Goal: Task Accomplishment & Management: Manage account settings

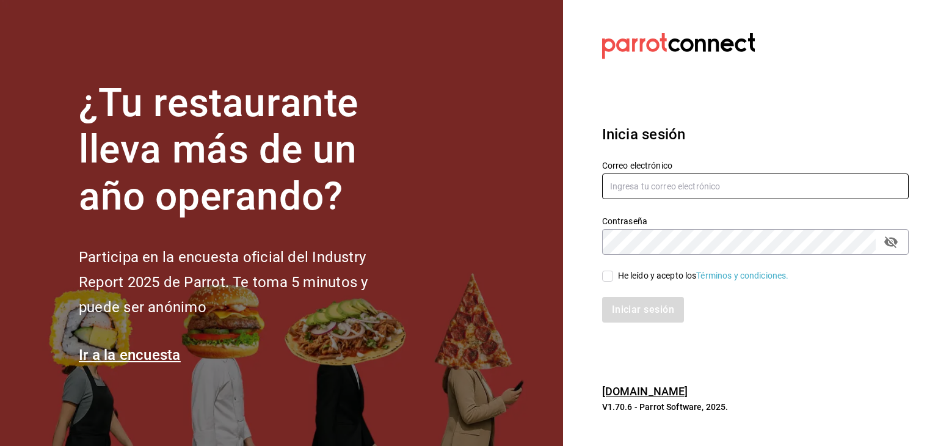
type input "[EMAIL_ADDRESS][DOMAIN_NAME]"
click at [608, 278] on input "He leído y acepto los Términos y condiciones." at bounding box center [607, 275] width 11 height 11
checkbox input "true"
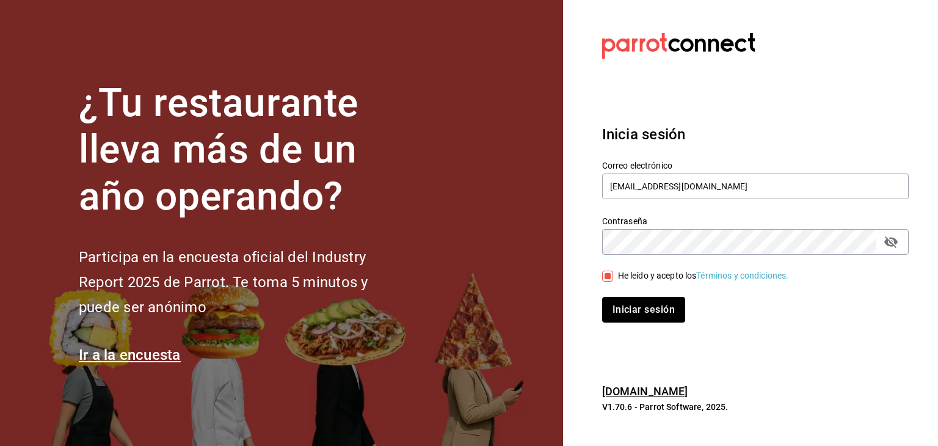
click at [621, 303] on button "Iniciar sesión" at bounding box center [643, 310] width 83 height 26
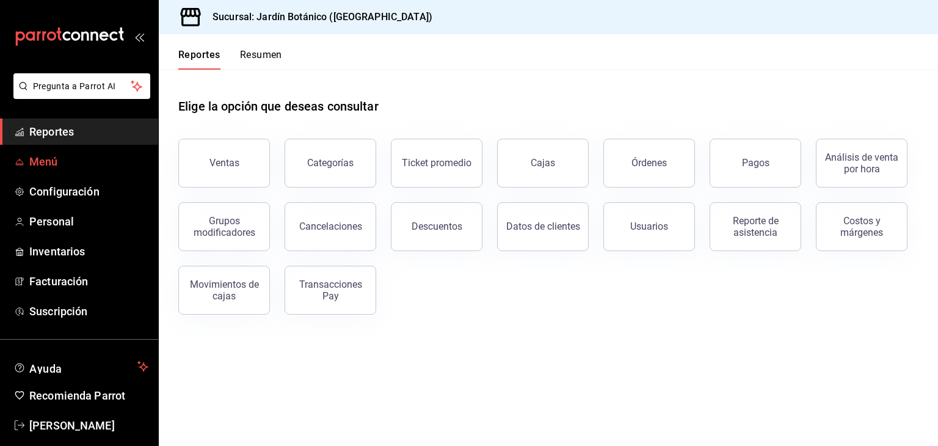
click at [43, 156] on span "Menú" at bounding box center [88, 161] width 119 height 16
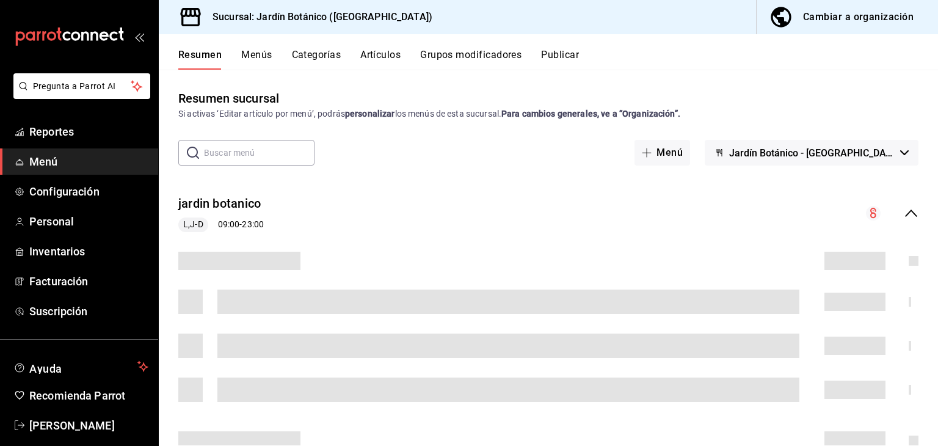
click at [836, 15] on div "Cambiar a organización" at bounding box center [858, 17] width 111 height 17
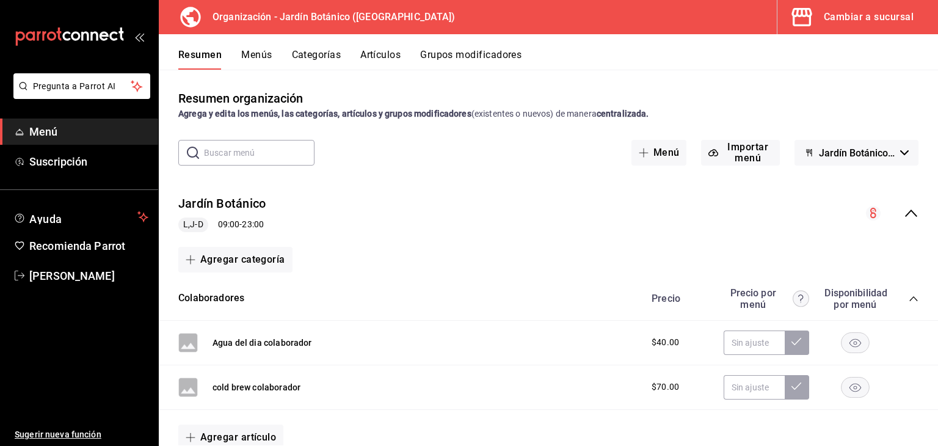
click at [253, 57] on button "Menús" at bounding box center [256, 59] width 31 height 21
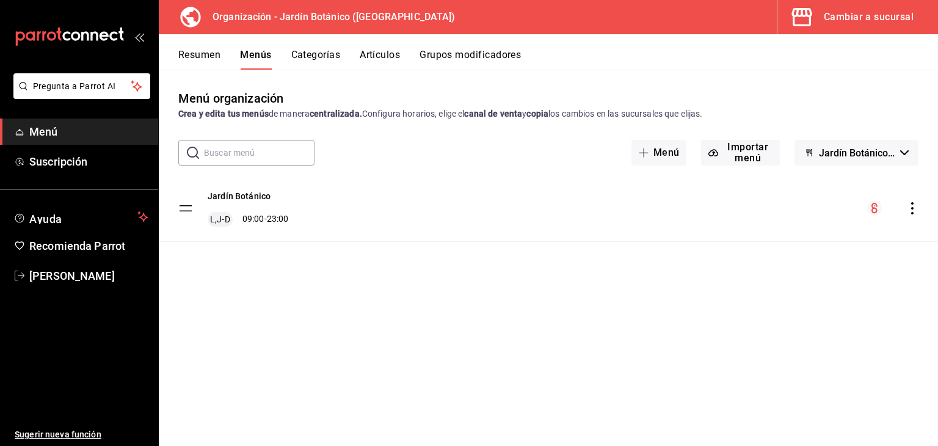
click at [912, 211] on icon "actions" at bounding box center [912, 208] width 12 height 12
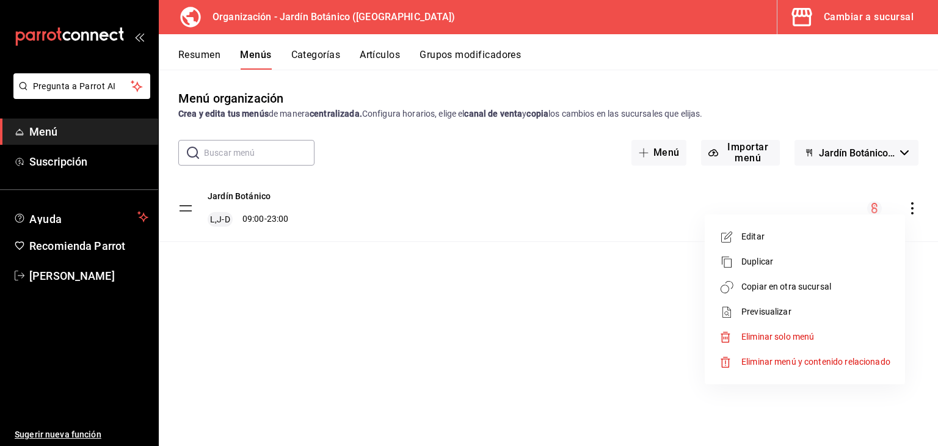
click at [794, 285] on span "Copiar en otra sucursal" at bounding box center [815, 286] width 149 height 13
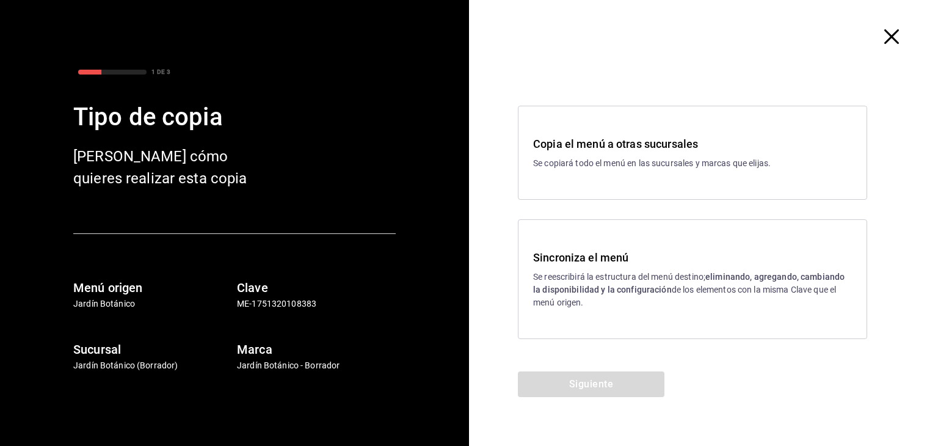
click at [570, 274] on p "Se reescribirá la estructura del menú destino; eliminando, agregando, cambiando…" at bounding box center [692, 289] width 319 height 38
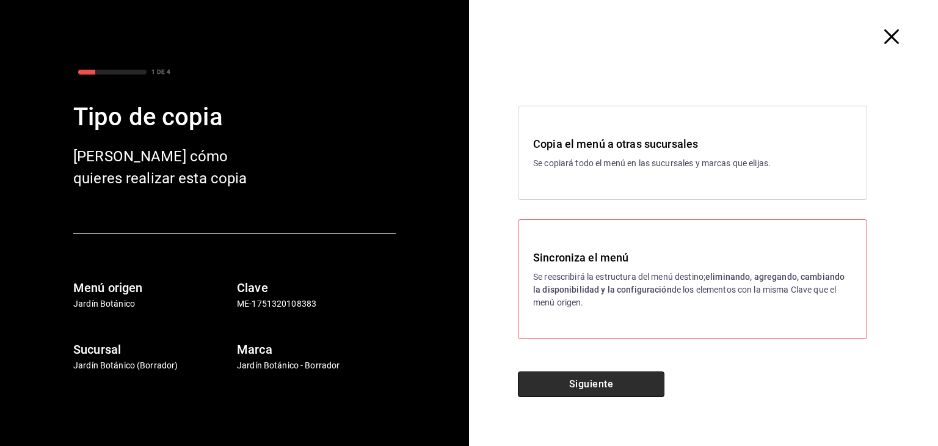
click at [585, 379] on button "Siguiente" at bounding box center [591, 384] width 147 height 26
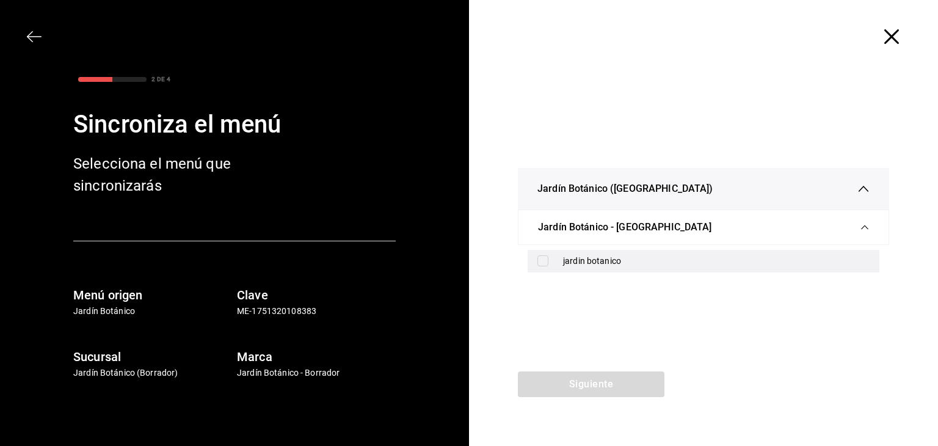
click at [545, 262] on input "checkbox" at bounding box center [542, 260] width 11 height 11
checkbox input "true"
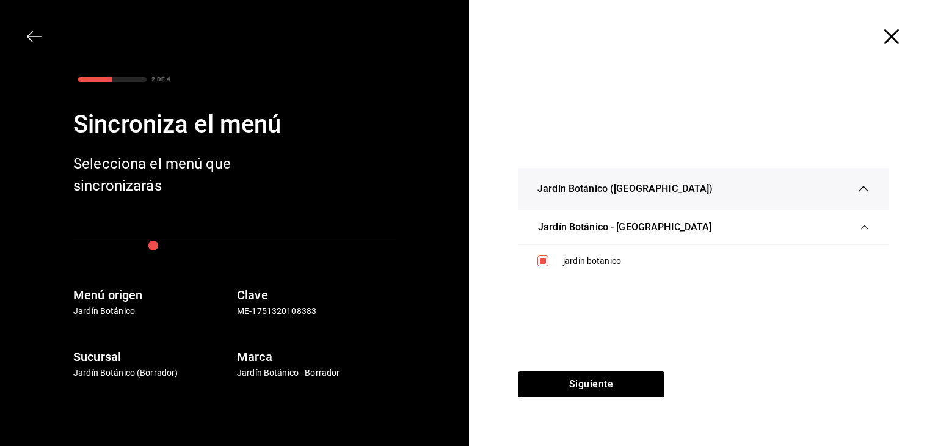
click at [893, 40] on icon "button" at bounding box center [891, 36] width 15 height 15
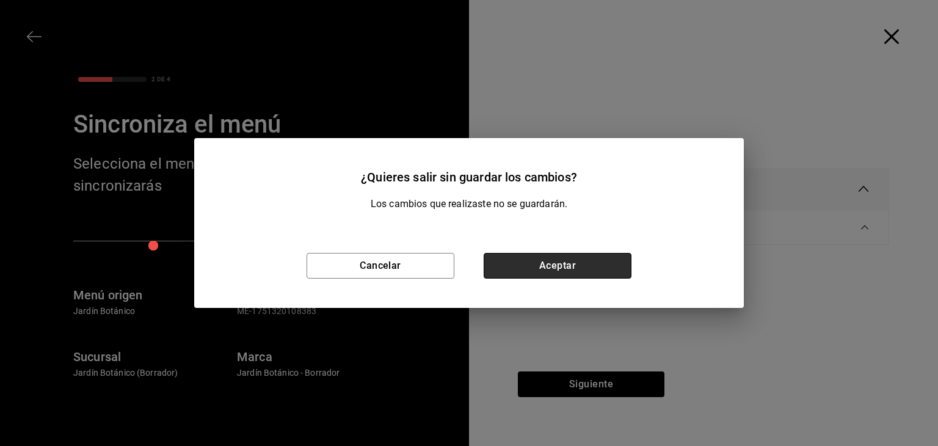
click at [542, 274] on button "Aceptar" at bounding box center [558, 266] width 148 height 26
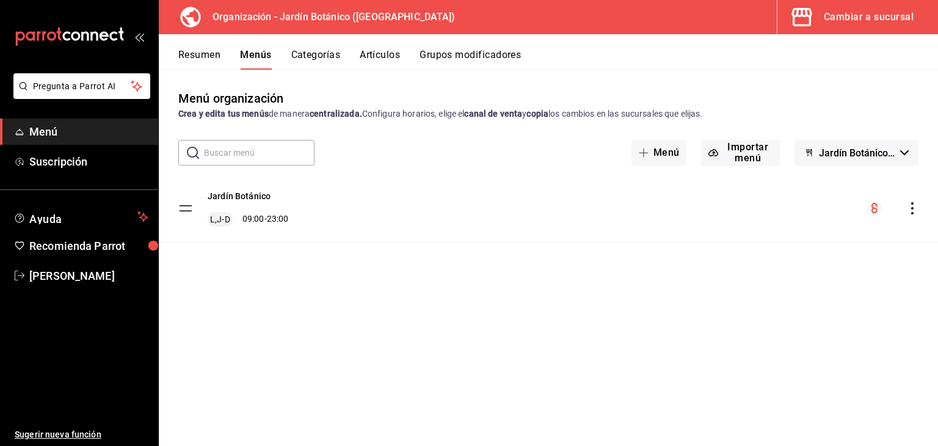
click at [389, 55] on button "Artículos" at bounding box center [380, 59] width 40 height 21
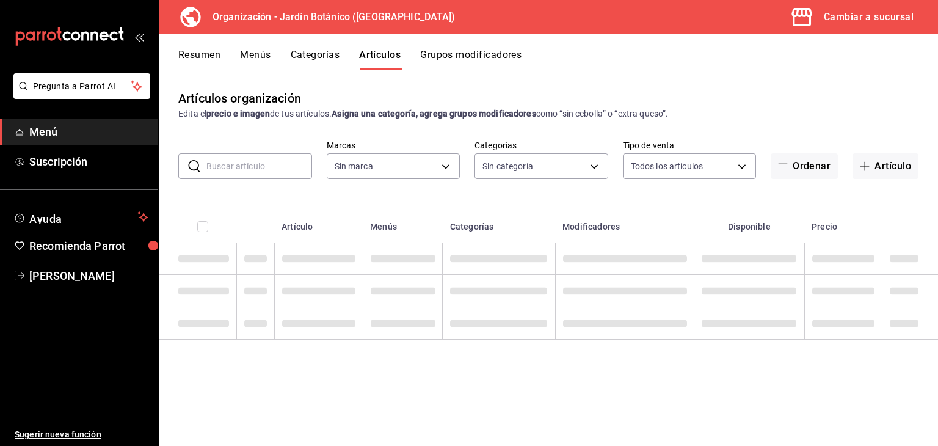
type input "6d1b2986-5c25-4092-89b6-089a59526a2d"
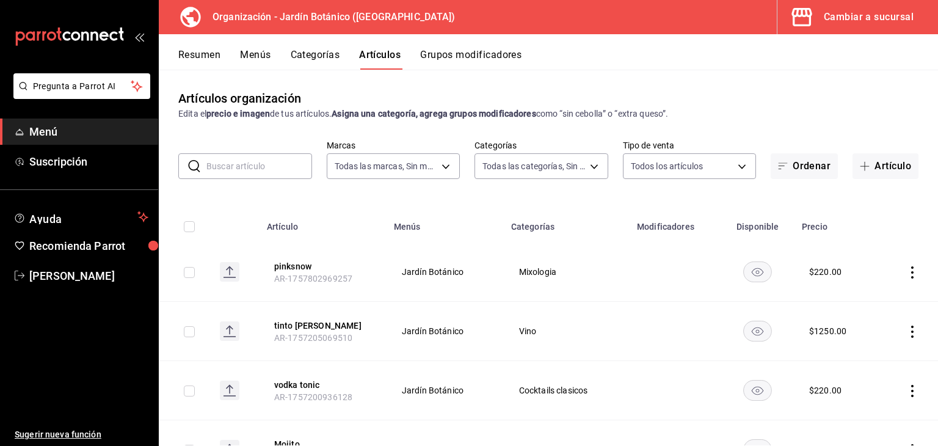
type input "8321d78d-ca8a-4614-a04c-f53c811f7722,4b96edc6-7cc0-4c56-ac22-35b78c4b3f72,ff85e…"
click at [860, 173] on button "Artículo" at bounding box center [885, 166] width 66 height 26
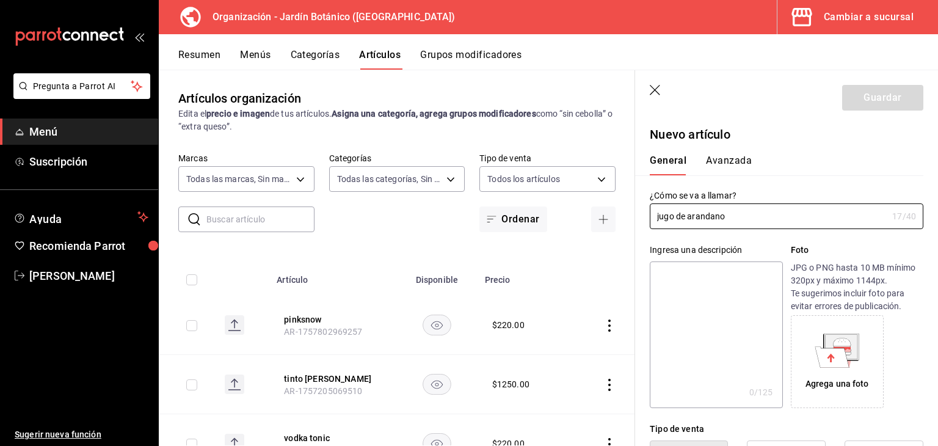
scroll to position [122, 0]
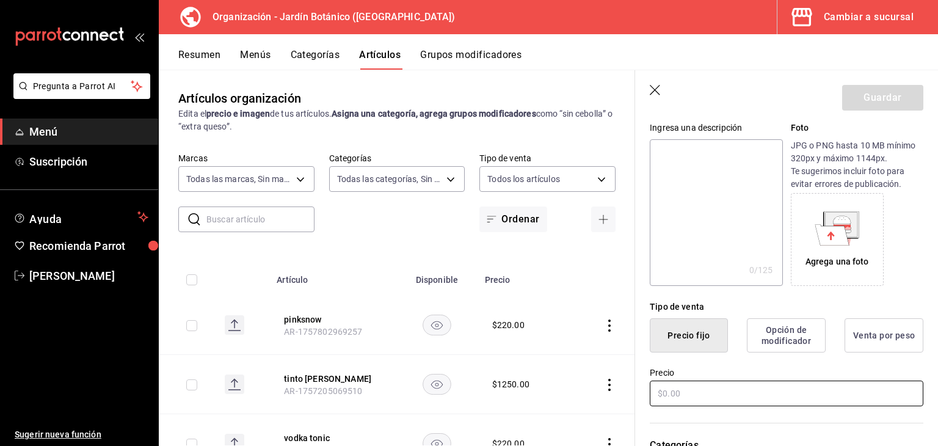
type input "jugo de arandano"
click at [711, 386] on input "text" at bounding box center [787, 393] width 274 height 26
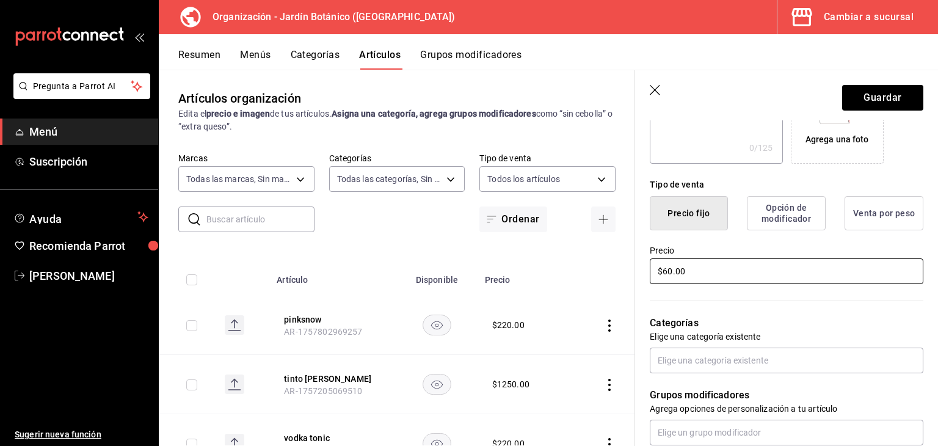
scroll to position [305, 0]
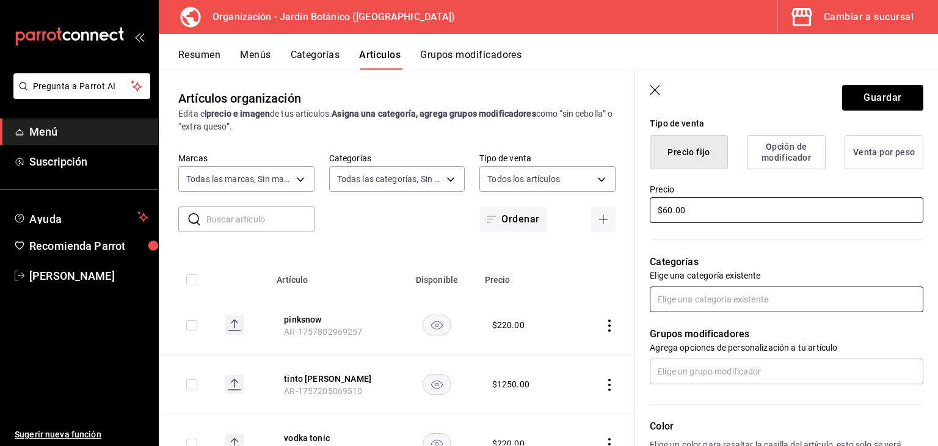
type input "$60.00"
click at [737, 303] on input "text" at bounding box center [787, 299] width 274 height 26
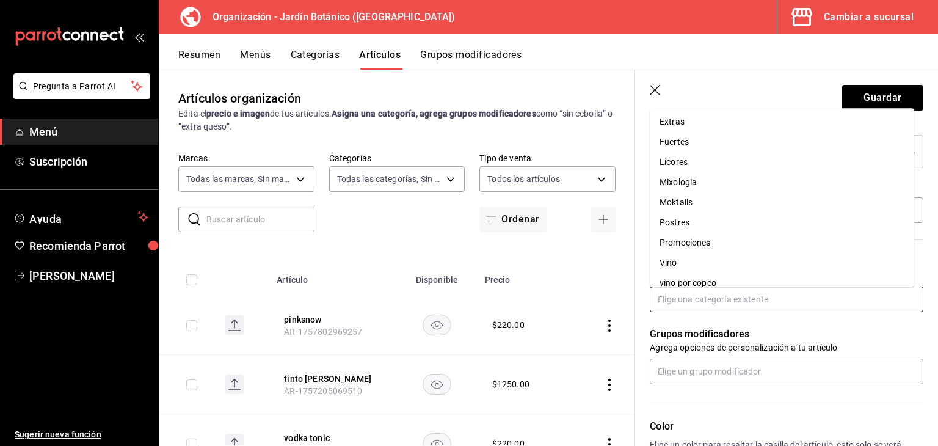
scroll to position [0, 0]
click at [679, 126] on li "Bebidas" at bounding box center [782, 123] width 264 height 20
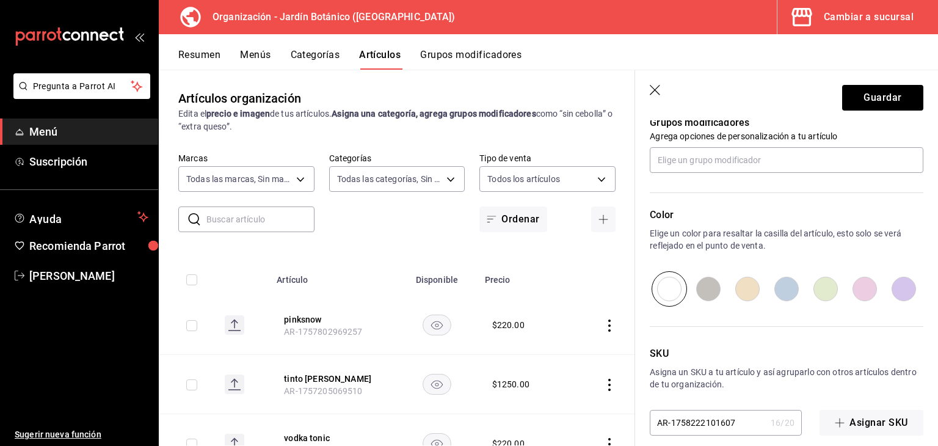
scroll to position [570, 0]
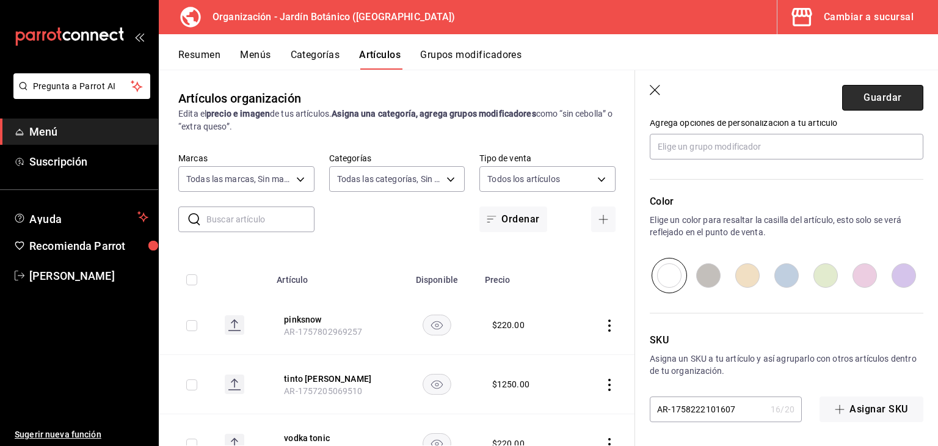
click at [862, 105] on button "Guardar" at bounding box center [882, 98] width 81 height 26
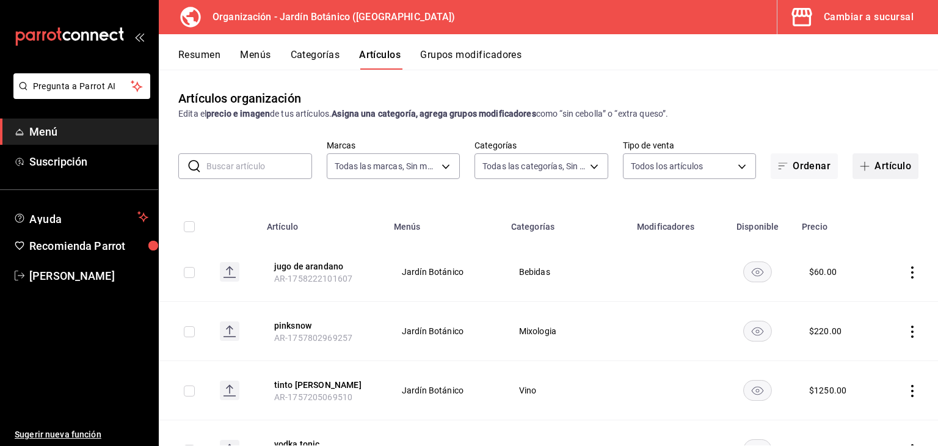
click at [879, 162] on button "Artículo" at bounding box center [885, 166] width 66 height 26
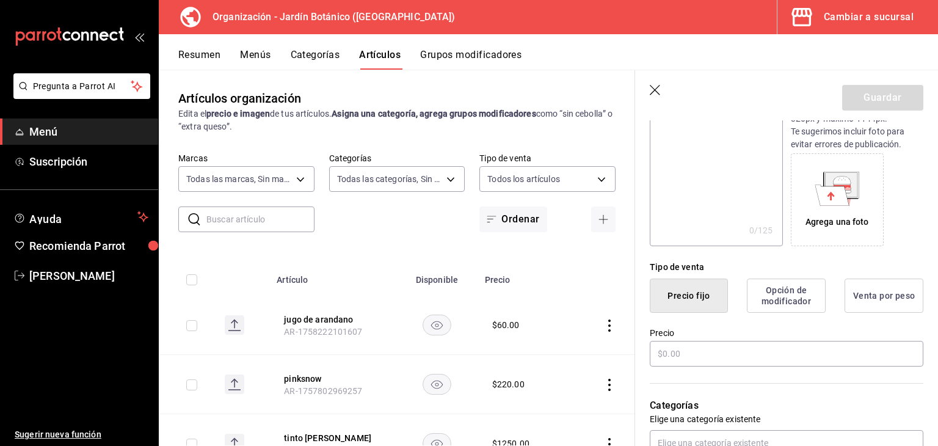
scroll to position [183, 0]
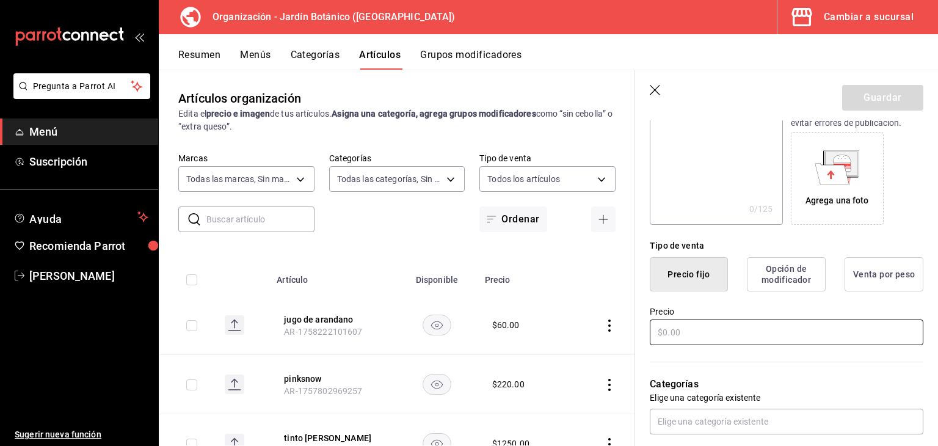
type input "gray goose"
click at [753, 333] on input "text" at bounding box center [787, 332] width 274 height 26
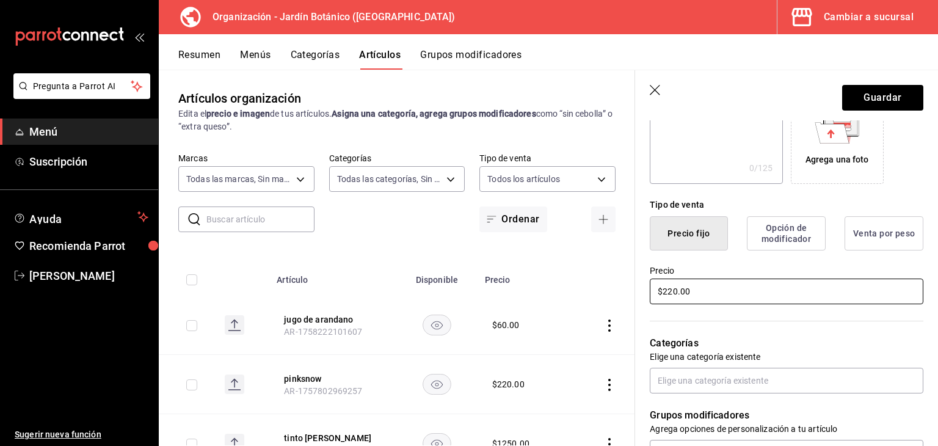
scroll to position [366, 0]
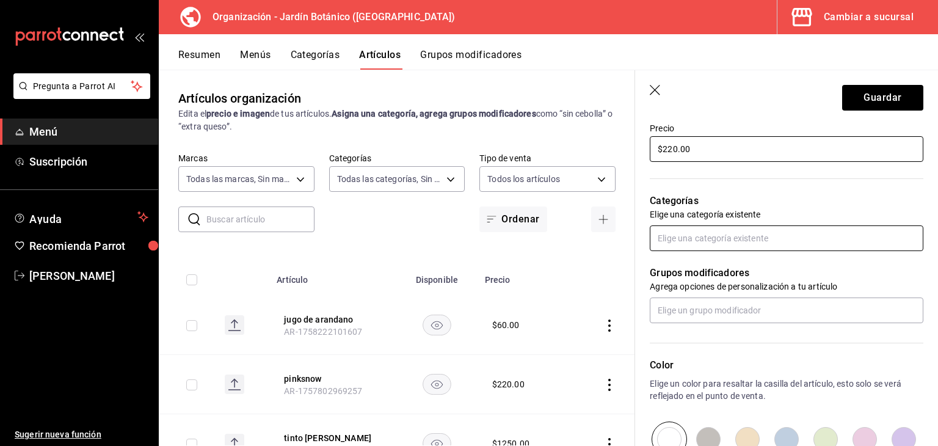
type input "$220.00"
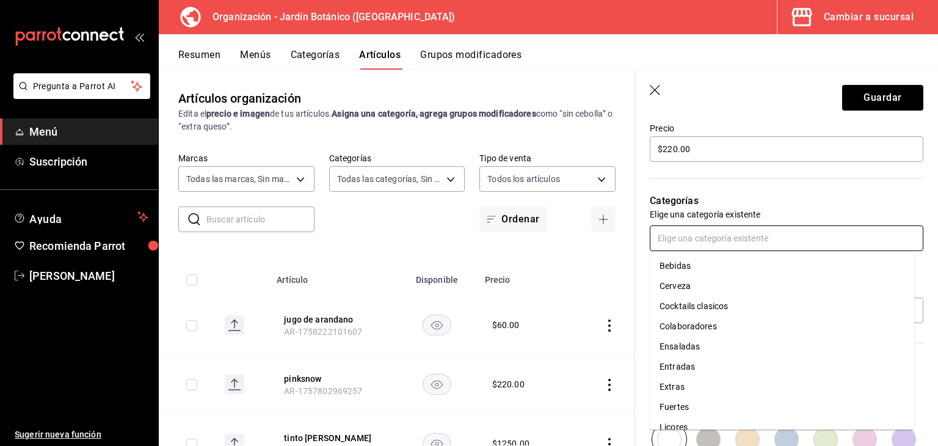
click at [703, 242] on input "text" at bounding box center [787, 238] width 274 height 26
click at [699, 421] on li "Licores" at bounding box center [782, 427] width 264 height 20
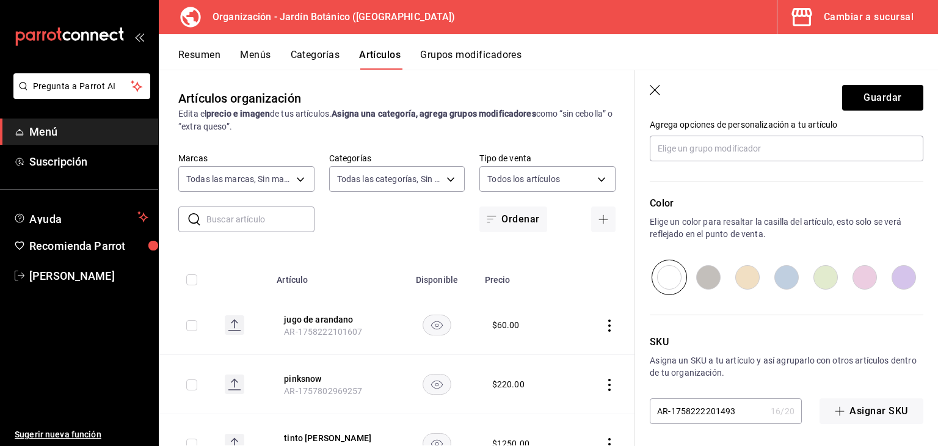
scroll to position [570, 0]
click at [884, 101] on button "Guardar" at bounding box center [882, 98] width 81 height 26
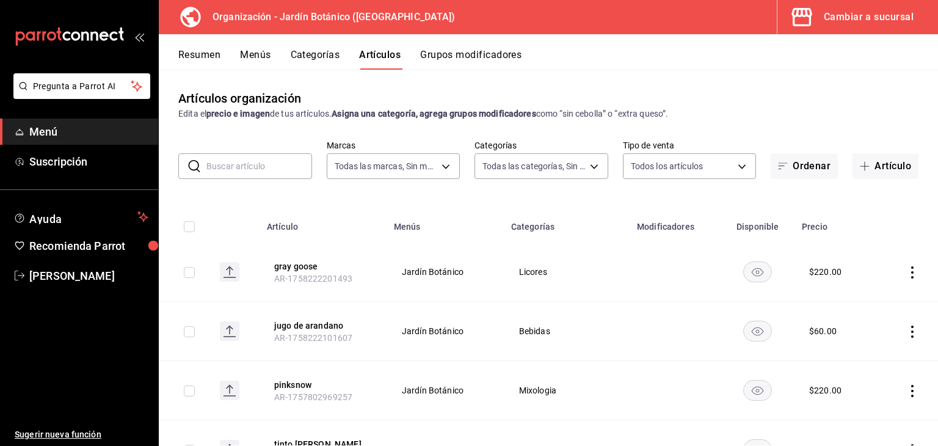
click at [263, 54] on button "Menús" at bounding box center [255, 59] width 31 height 21
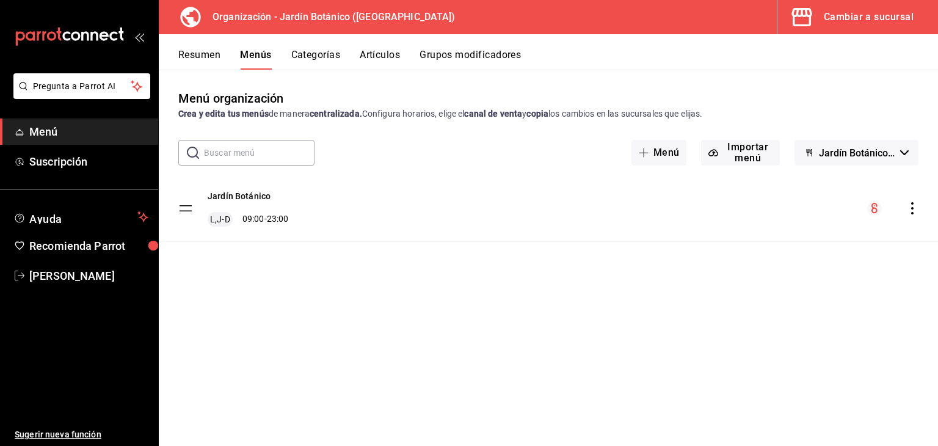
click at [909, 211] on icon "actions" at bounding box center [912, 208] width 12 height 12
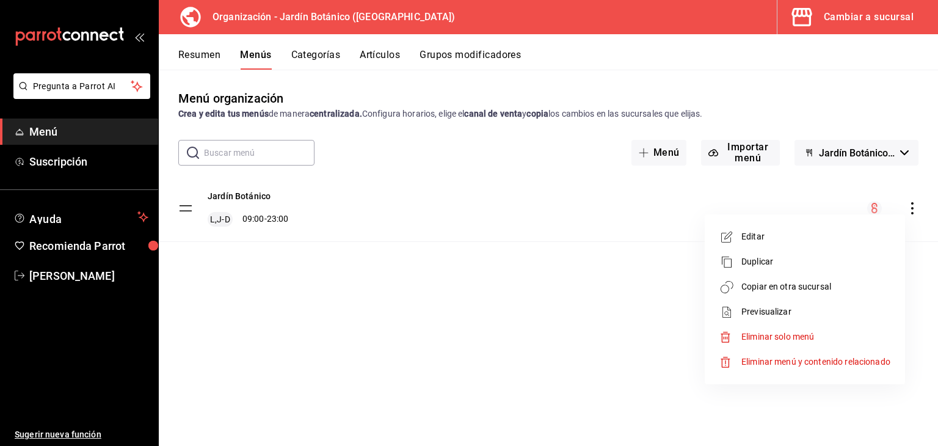
click at [801, 289] on span "Copiar en otra sucursal" at bounding box center [815, 286] width 149 height 13
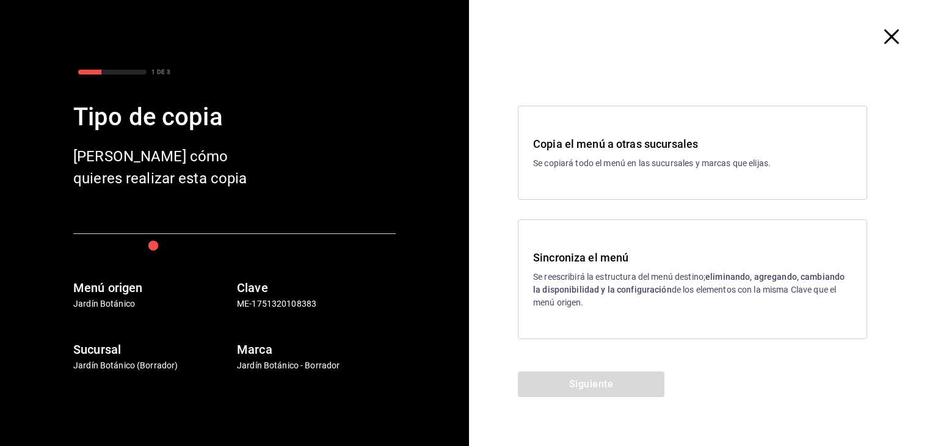
click at [672, 269] on div "Sincroniza el menú Se reescribirá la estructura del menú destino; eliminando, a…" at bounding box center [692, 279] width 319 height 60
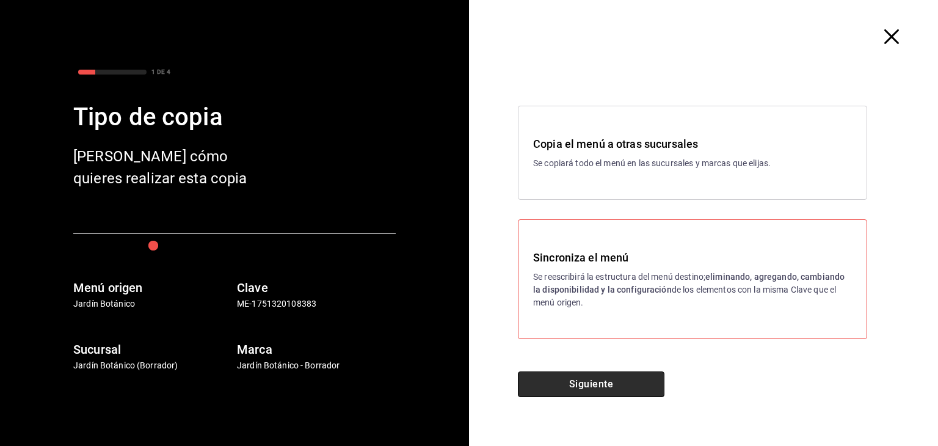
click at [608, 389] on button "Siguiente" at bounding box center [591, 384] width 147 height 26
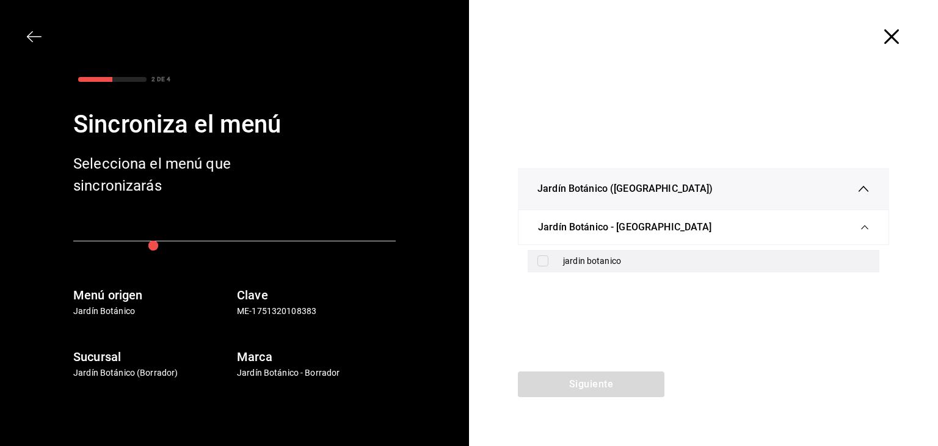
click at [542, 255] on input "checkbox" at bounding box center [542, 260] width 11 height 11
checkbox input "true"
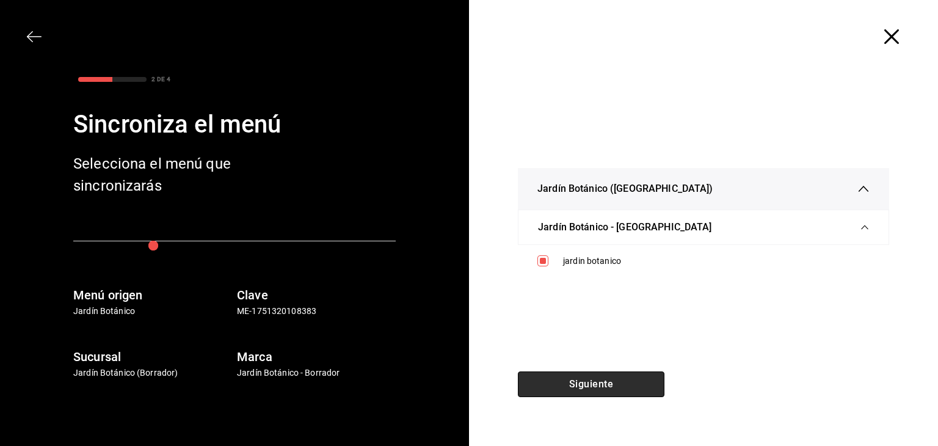
click at [575, 386] on button "Siguiente" at bounding box center [591, 384] width 147 height 26
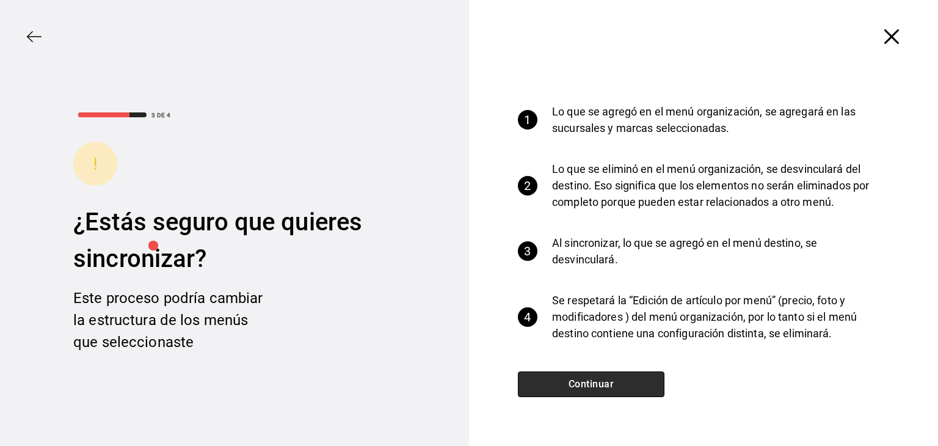
click at [575, 386] on button "Continuar" at bounding box center [591, 384] width 147 height 26
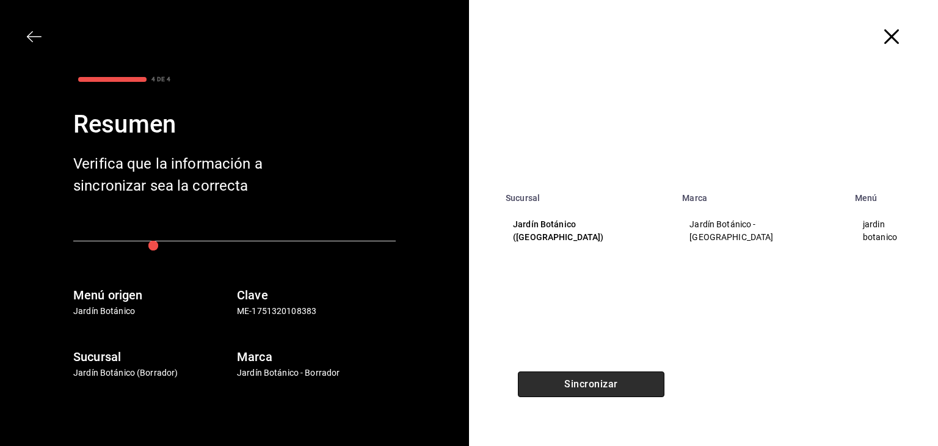
click at [575, 386] on button "Sincronizar" at bounding box center [591, 384] width 147 height 26
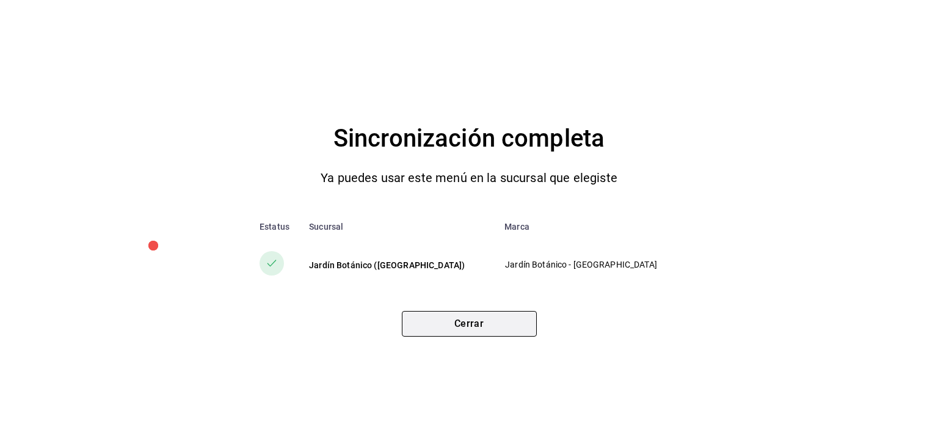
click at [488, 311] on button "Cerrar" at bounding box center [469, 324] width 135 height 26
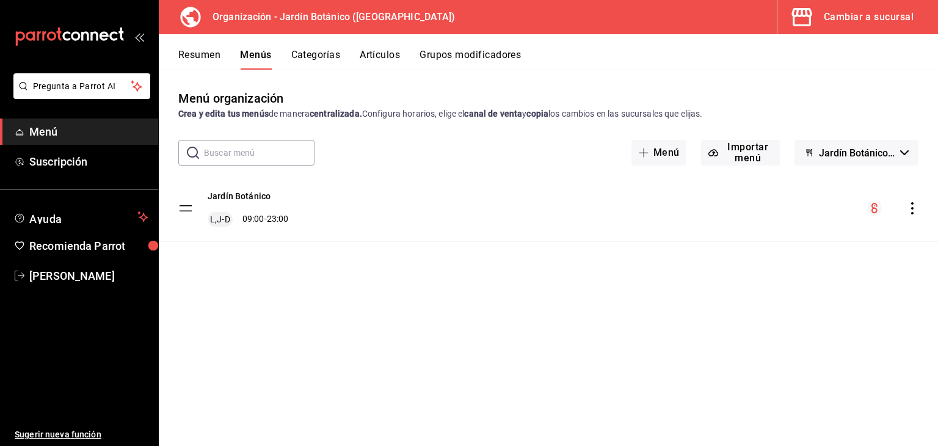
click at [366, 57] on button "Artículos" at bounding box center [380, 59] width 40 height 21
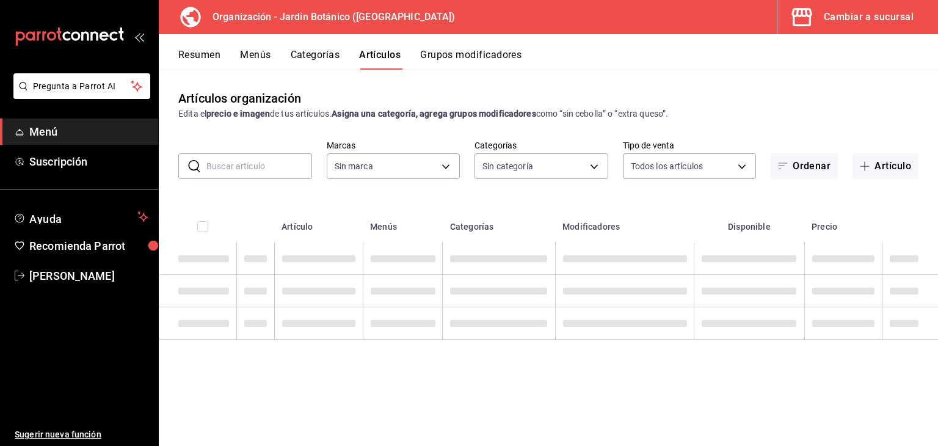
type input "6d1b2986-5c25-4092-89b6-089a59526a2d"
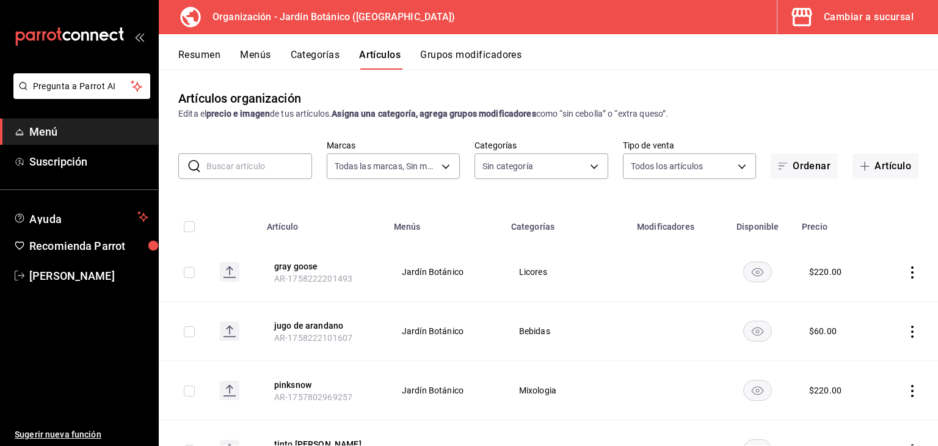
type input "8321d78d-ca8a-4614-a04c-f53c811f7722,4b96edc6-7cc0-4c56-ac22-35b78c4b3f72,ff85e…"
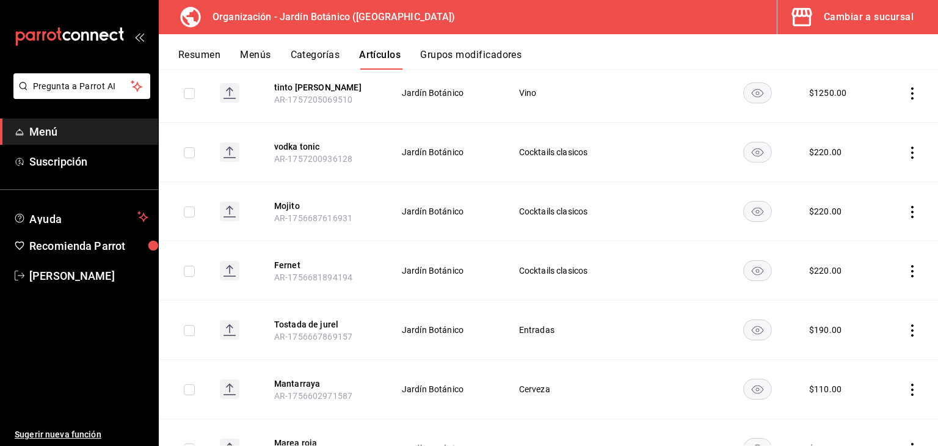
scroll to position [488, 0]
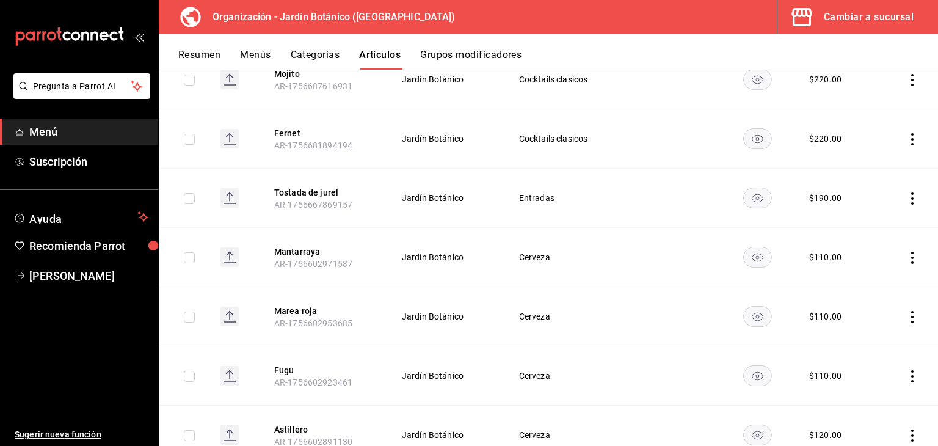
click at [330, 59] on button "Categorías" at bounding box center [315, 59] width 49 height 21
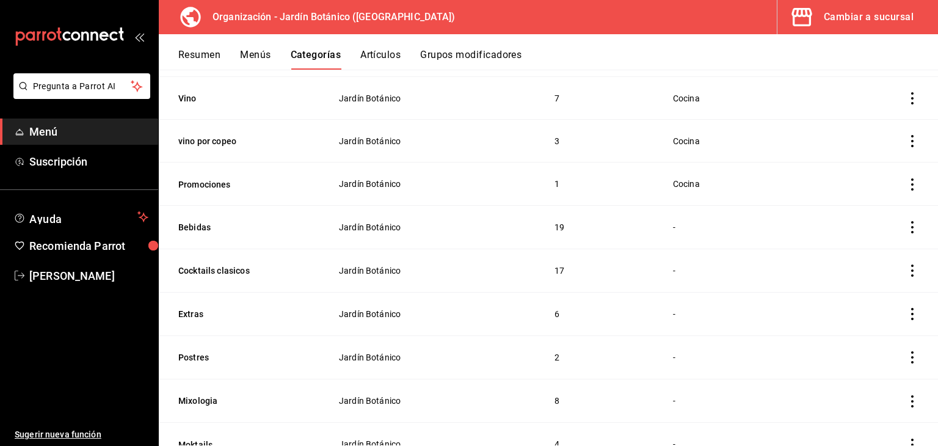
scroll to position [305, 0]
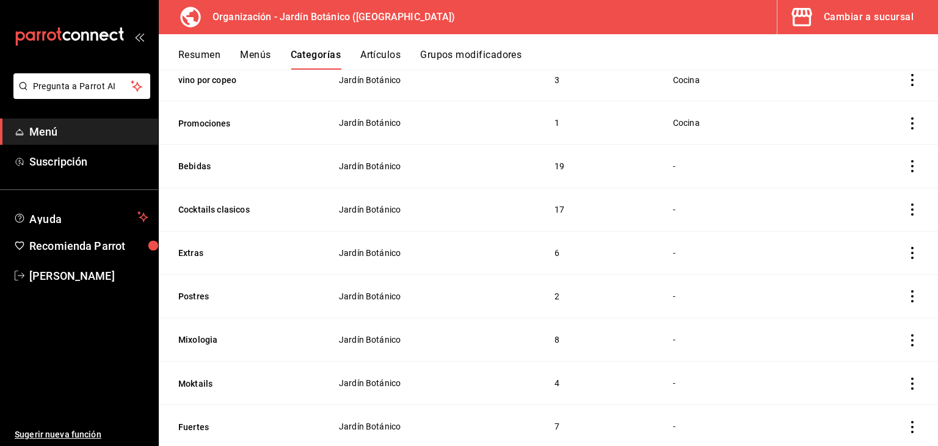
click at [909, 252] on icon "actions" at bounding box center [912, 253] width 12 height 12
click at [666, 255] on div at bounding box center [469, 223] width 938 height 446
click at [666, 255] on td "-" at bounding box center [744, 252] width 172 height 43
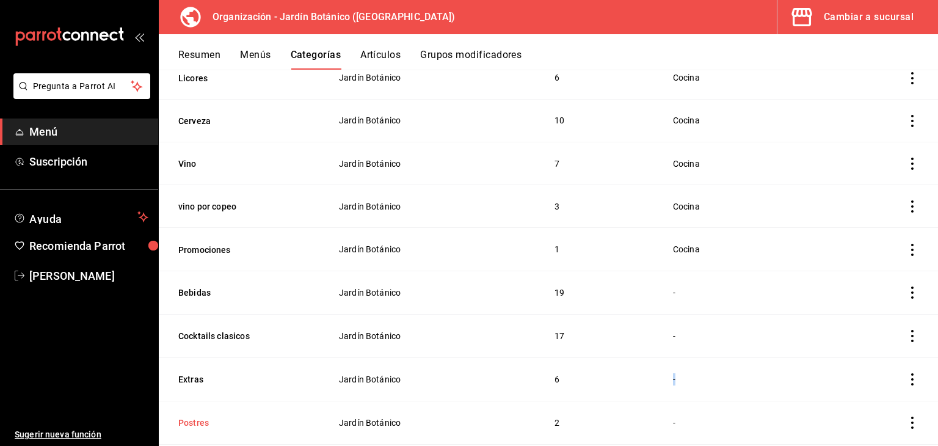
scroll to position [301, 0]
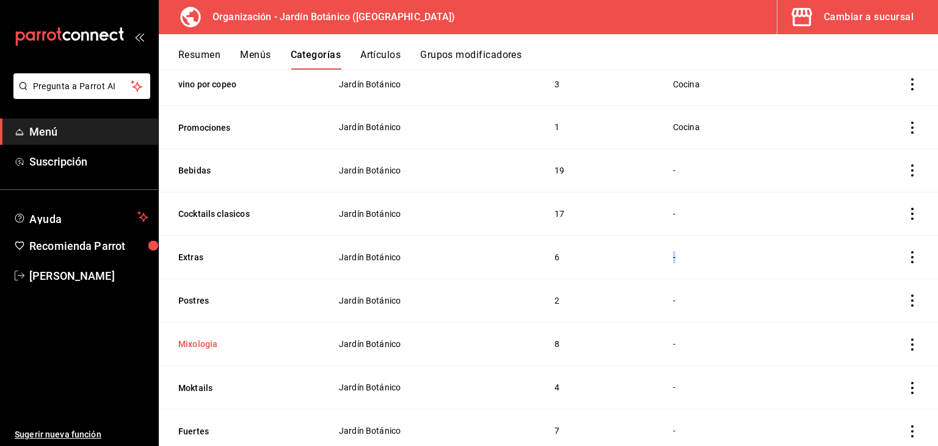
click at [195, 338] on button "Mixologia" at bounding box center [239, 344] width 122 height 12
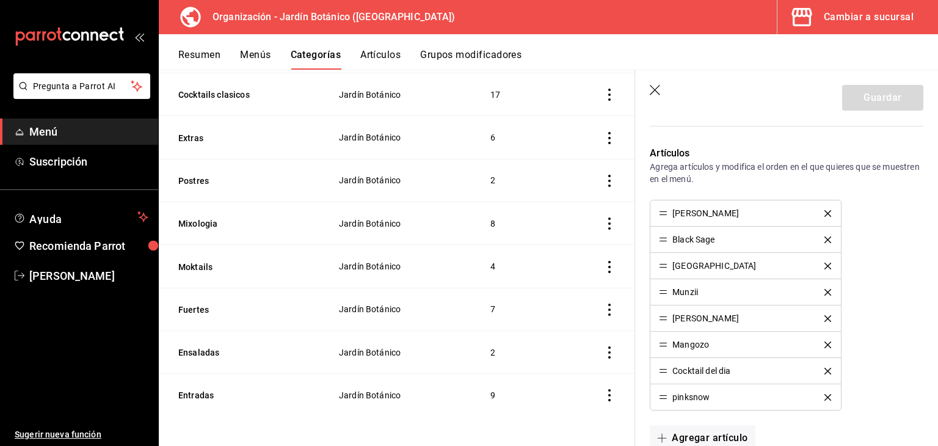
scroll to position [305, 0]
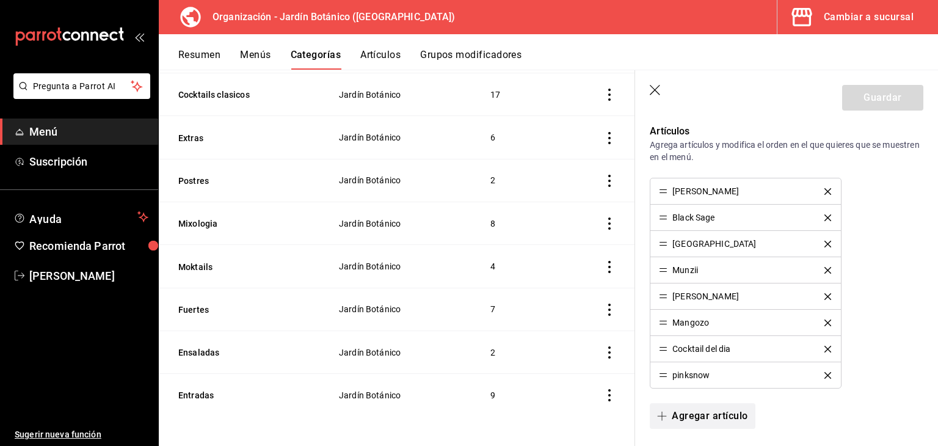
click at [720, 412] on button "Agregar artículo" at bounding box center [702, 416] width 105 height 26
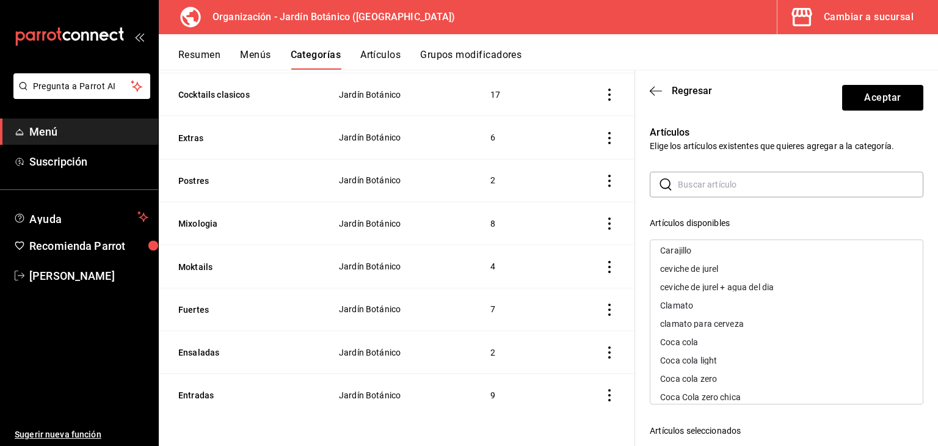
scroll to position [244, 0]
click at [681, 85] on span "Regresar" at bounding box center [692, 91] width 40 height 12
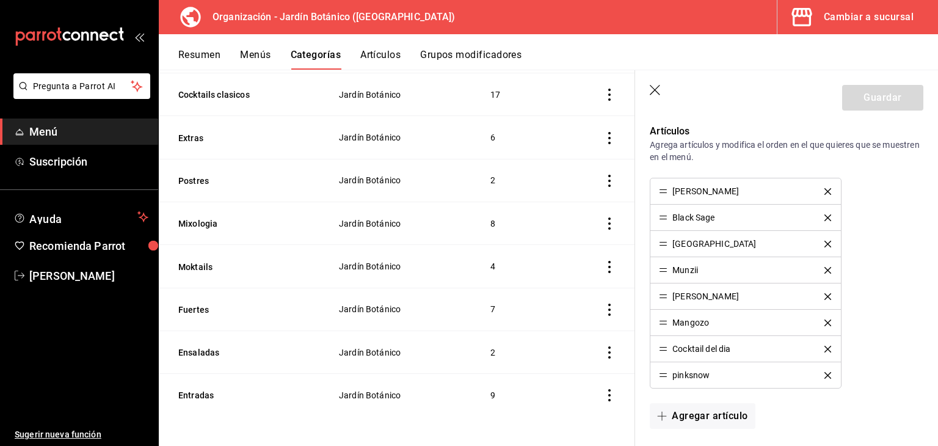
click at [653, 90] on icon "button" at bounding box center [656, 91] width 12 height 12
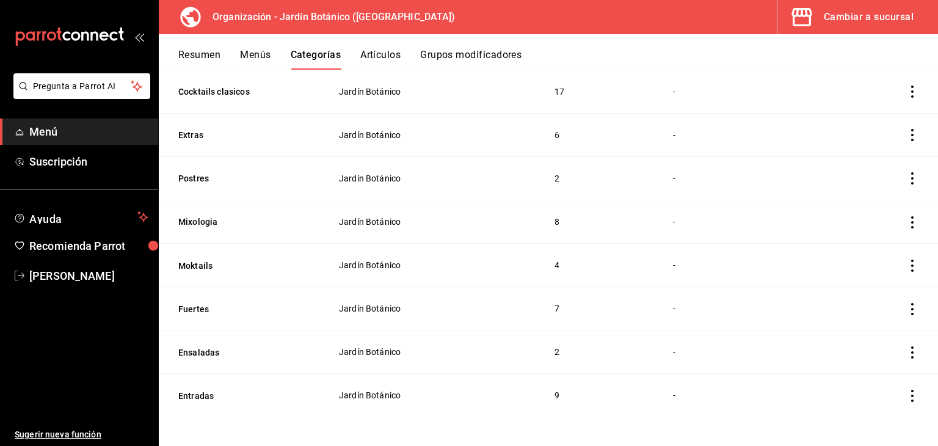
click at [270, 54] on button "Menús" at bounding box center [255, 59] width 31 height 21
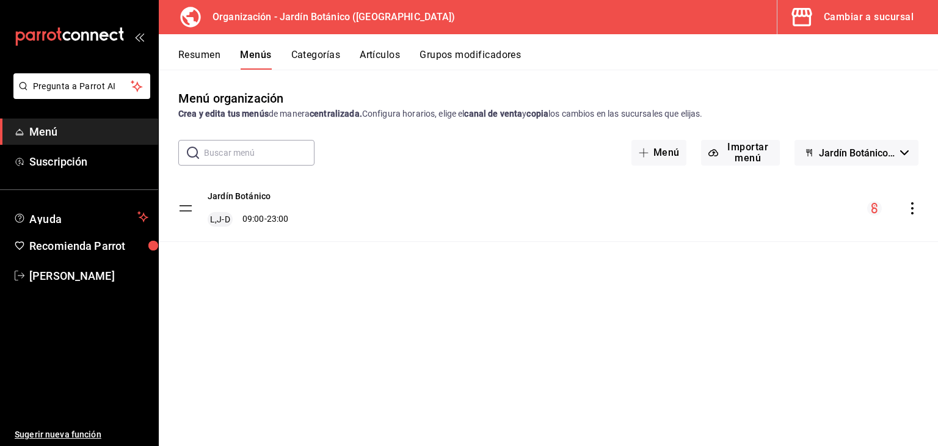
click at [861, 13] on div "Cambiar a sucursal" at bounding box center [869, 17] width 90 height 17
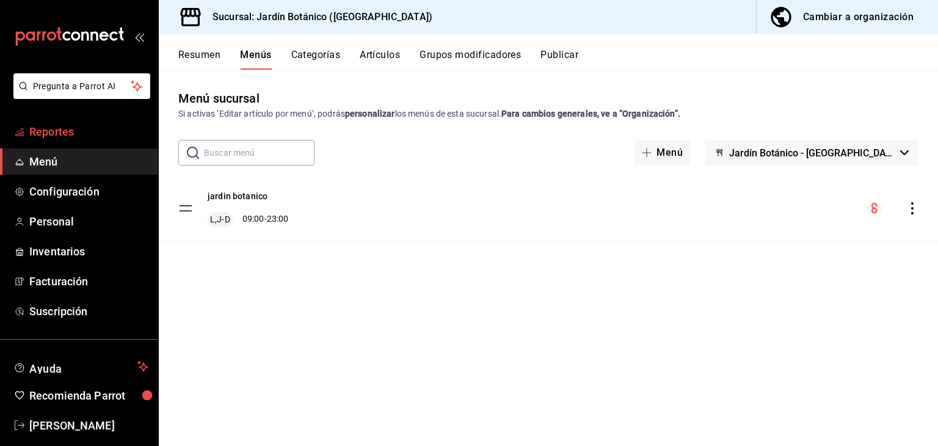
click at [81, 137] on span "Reportes" at bounding box center [88, 131] width 119 height 16
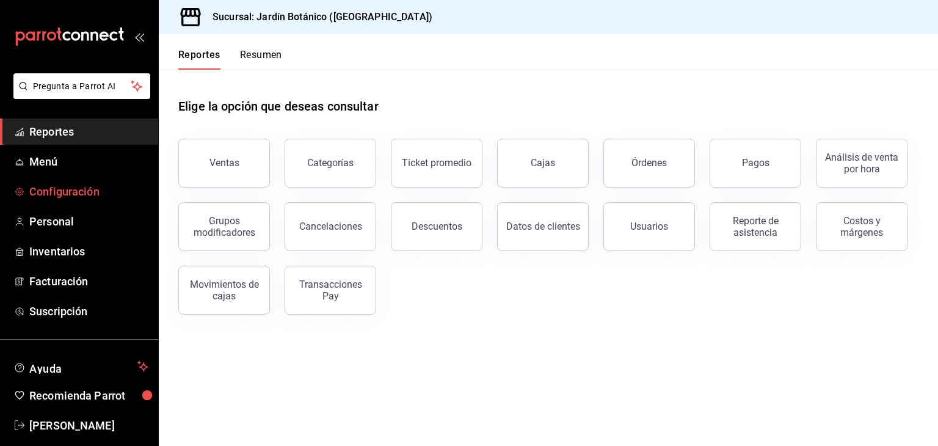
click at [76, 201] on link "Configuración" at bounding box center [79, 191] width 158 height 26
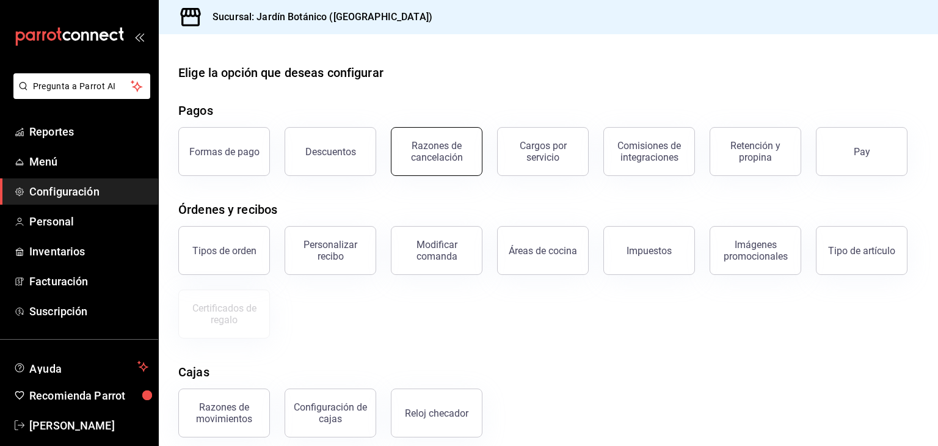
click at [457, 158] on div "Razones de cancelación" at bounding box center [437, 151] width 76 height 23
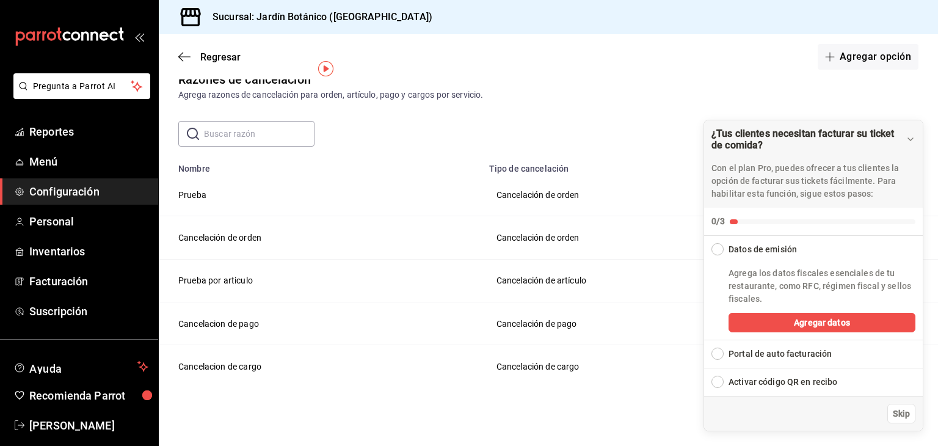
scroll to position [29, 0]
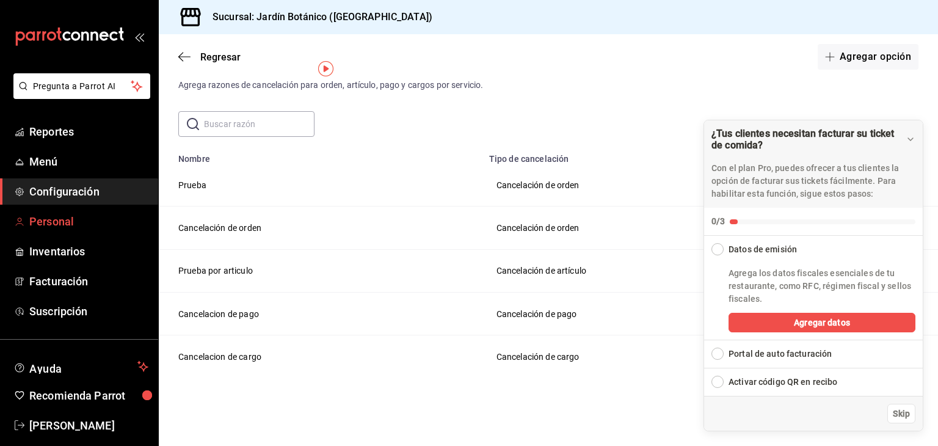
click at [55, 222] on span "Personal" at bounding box center [88, 221] width 119 height 16
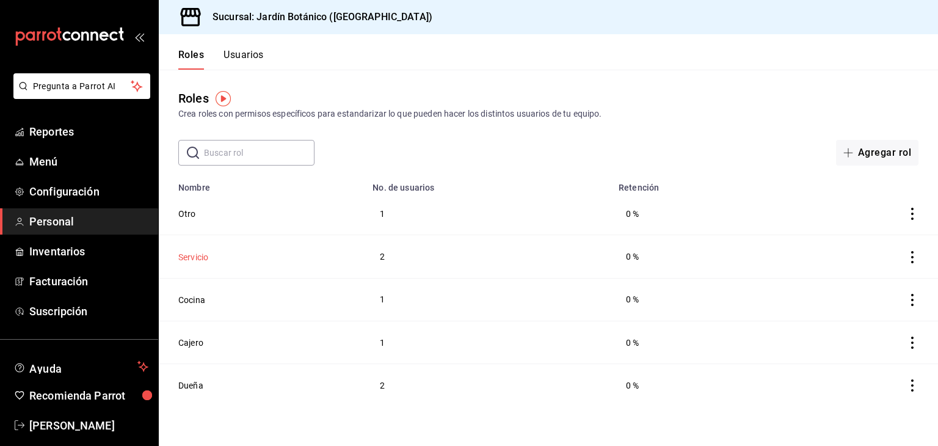
click at [201, 259] on button "Servicio" at bounding box center [193, 257] width 30 height 12
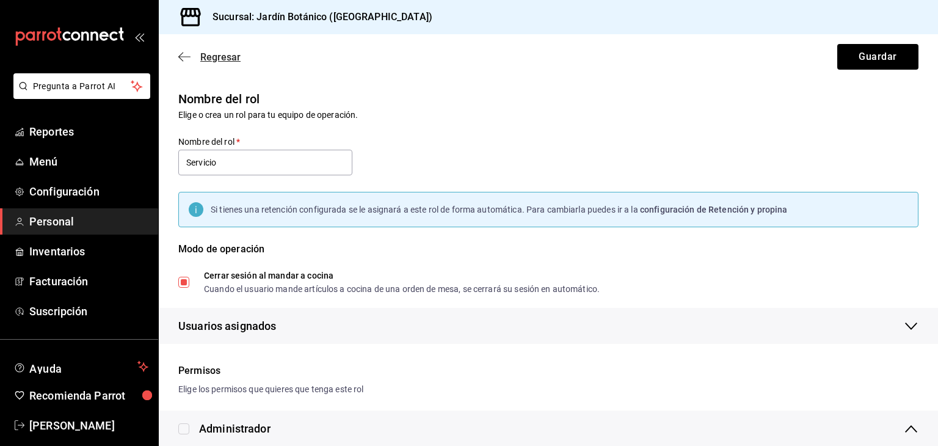
click at [181, 54] on icon "button" at bounding box center [184, 56] width 12 height 11
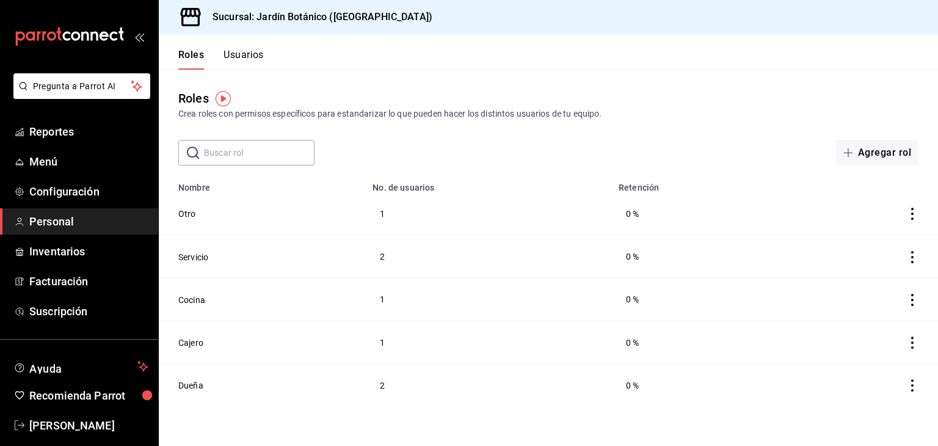
click at [231, 56] on button "Usuarios" at bounding box center [243, 59] width 40 height 21
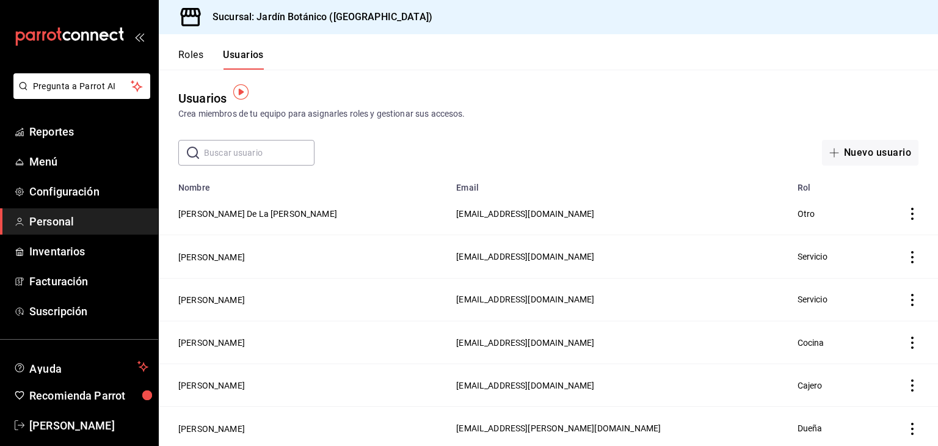
scroll to position [47, 0]
